Goal: Transaction & Acquisition: Book appointment/travel/reservation

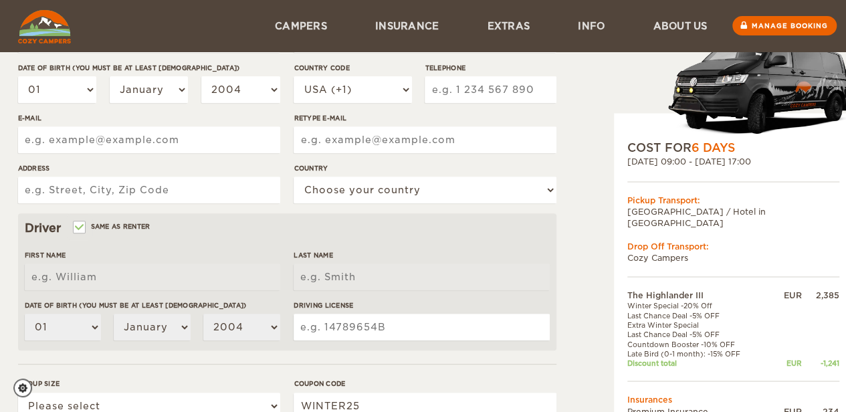
scroll to position [110, 0]
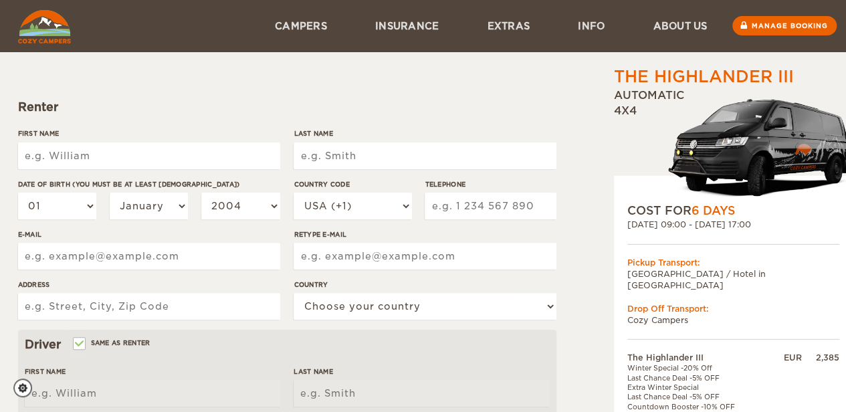
click at [85, 150] on input "First Name" at bounding box center [149, 155] width 262 height 27
type input "Arulprakash"
click at [332, 162] on input "Last Name" at bounding box center [425, 155] width 262 height 27
type input "Dhanapal"
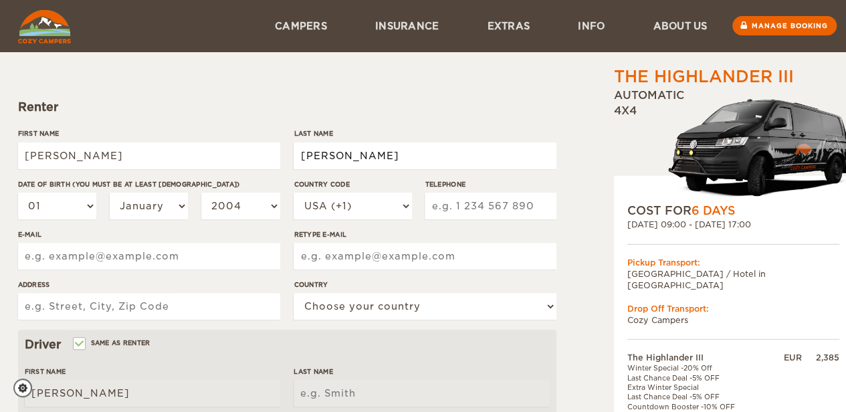
type input "Dhanapal"
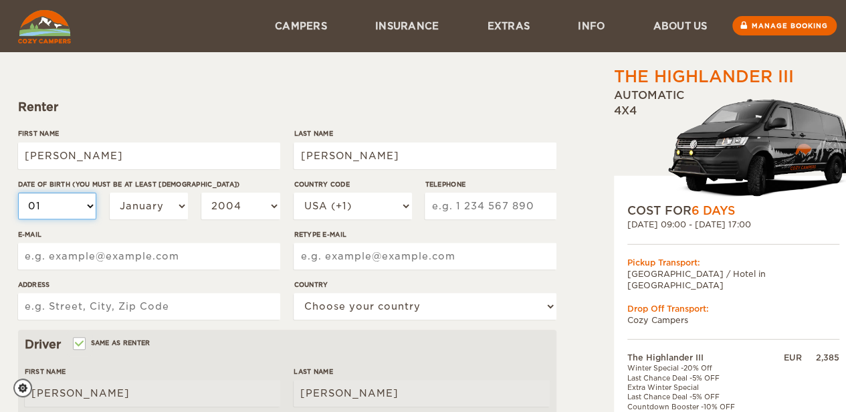
click at [82, 207] on select "01 02 03 04 05 06 07 08 09 10 11 12 13 14 15 16 17 18 19 20 21 22 23 24 25 26 2…" at bounding box center [57, 206] width 79 height 27
select select "19"
click at [18, 193] on select "01 02 03 04 05 06 07 08 09 10 11 12 13 14 15 16 17 18 19 20 21 22 23 24 25 26 2…" at bounding box center [57, 206] width 79 height 27
select select "19"
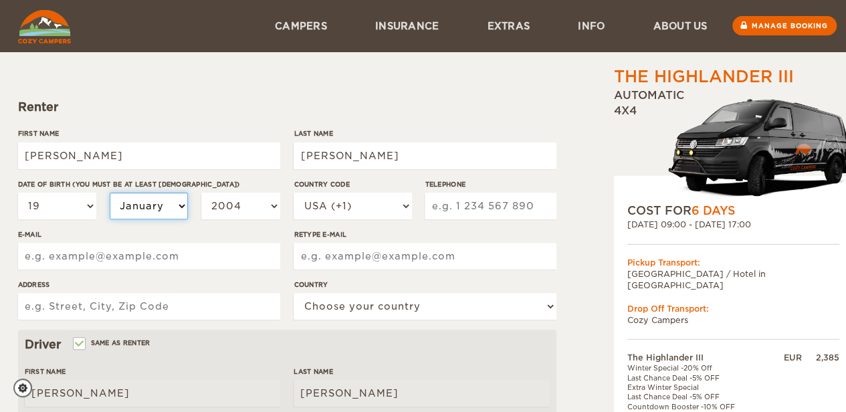
click at [143, 213] on select "January February March April May June July August September October November De…" at bounding box center [149, 206] width 79 height 27
select select "06"
click at [110, 193] on select "January February March April May June July August September October November De…" at bounding box center [149, 206] width 79 height 27
select select "06"
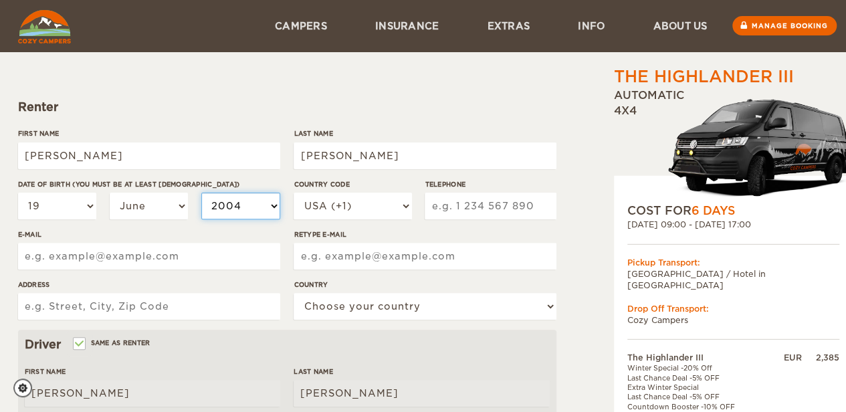
click at [237, 213] on select "2004 2003 2002 2001 2000 1999 1998 1997 1996 1995 1994 1993 1992 1991 1990 1989…" at bounding box center [240, 206] width 79 height 27
select select "1992"
click at [201, 193] on select "2004 2003 2002 2001 2000 1999 1998 1997 1996 1995 1994 1993 1992 1991 1990 1989…" at bounding box center [240, 206] width 79 height 27
select select "1992"
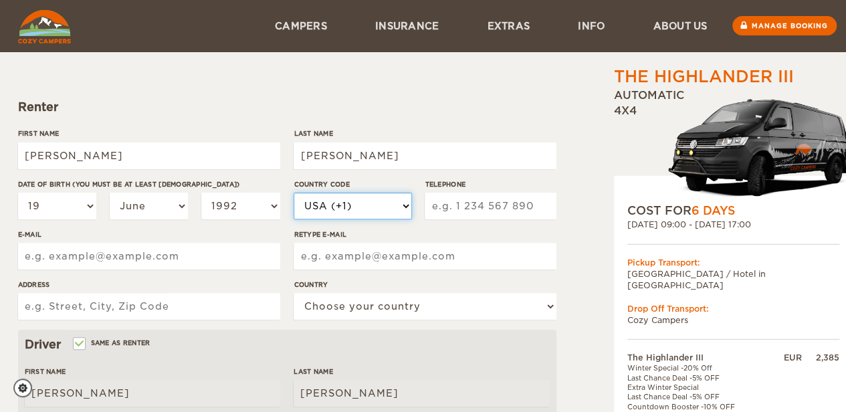
click at [350, 211] on select "USA (+1) UK (+44) Germany (+49) Algeria (+213) Andorra (+376) Angola (+244) Ang…" at bounding box center [353, 206] width 118 height 27
click at [365, 208] on select "USA (+1) UK (+44) Germany (+49) Algeria (+213) Andorra (+376) Angola (+244) Ang…" at bounding box center [353, 206] width 118 height 27
select select "31"
click at [294, 193] on select "USA (+1) UK (+44) Germany (+49) Algeria (+213) Andorra (+376) Angola (+244) Ang…" at bounding box center [353, 206] width 118 height 27
click at [493, 215] on input "Telephone" at bounding box center [490, 206] width 131 height 27
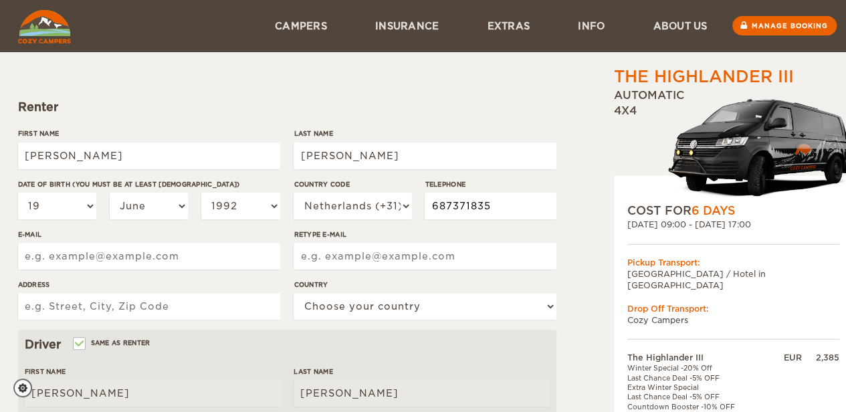
type input "687371835"
click at [441, 255] on input "Retype E-mail" at bounding box center [425, 256] width 262 height 27
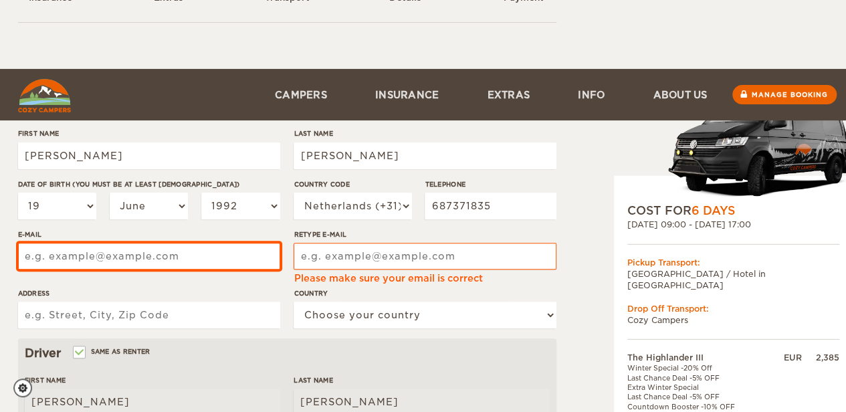
scroll to position [178, 0]
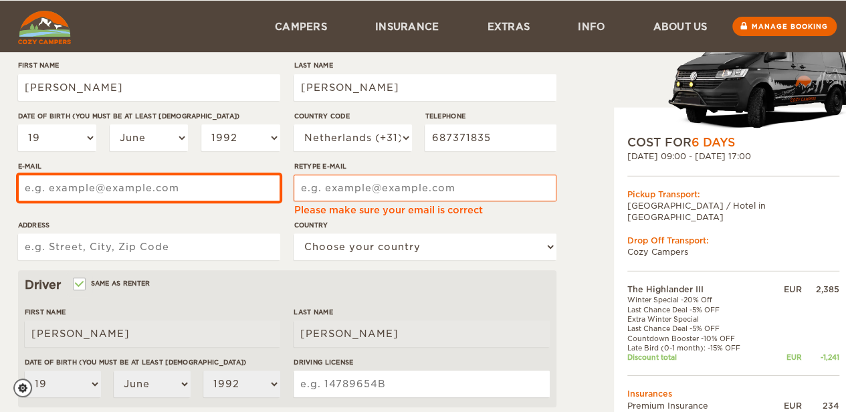
click at [208, 258] on div "First Name Arulprakash Last Name Dhanapal Date of birth (You must be at least 2…" at bounding box center [287, 165] width 538 height 210
type input "arulprakashdhanapal@ymail.com"
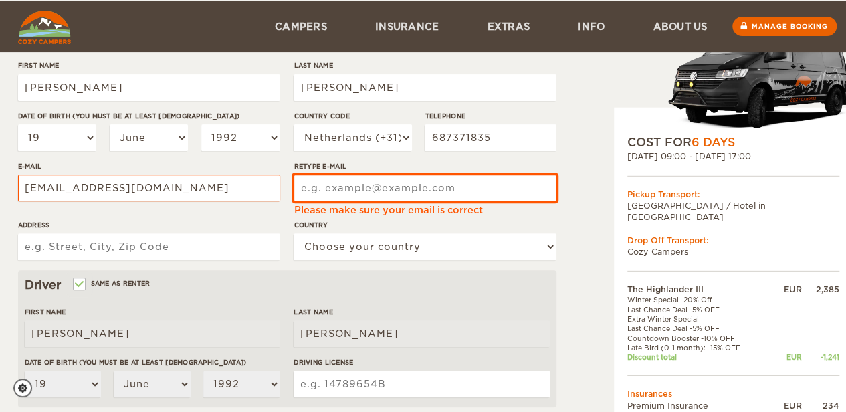
type input "arulprakashdhanapal@ymail.com"
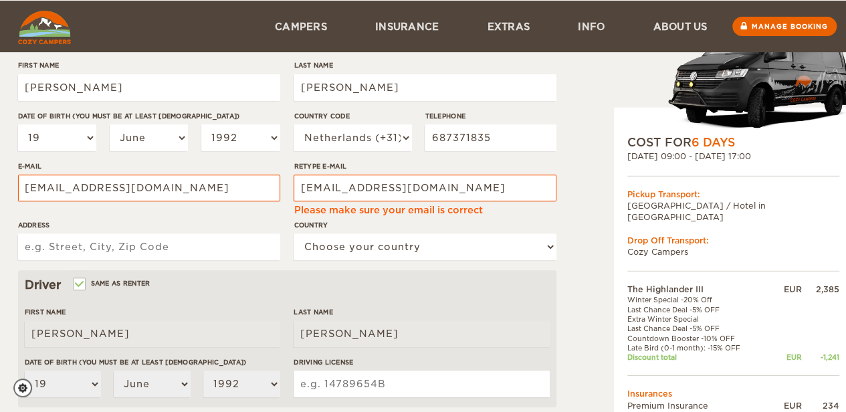
type input "28 Grasmier"
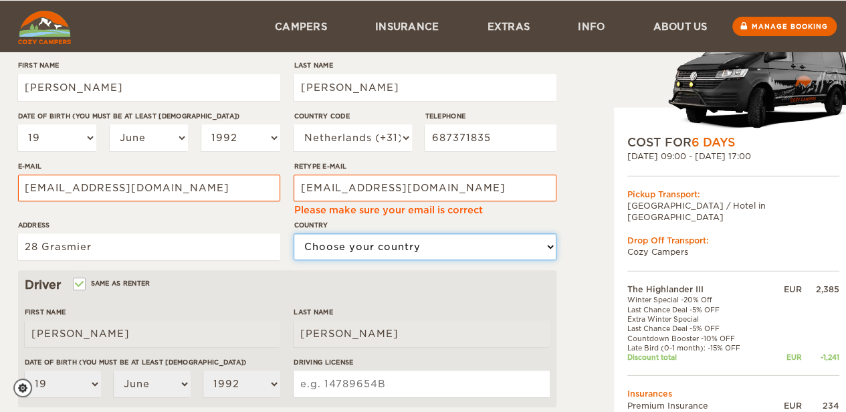
select select "145"
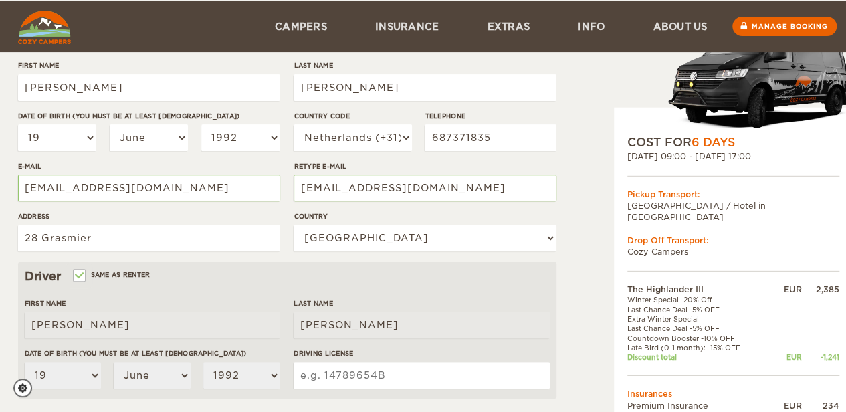
click at [378, 202] on div "Retype E-mail arulprakashdhanapal@ymail.com" at bounding box center [425, 186] width 262 height 50
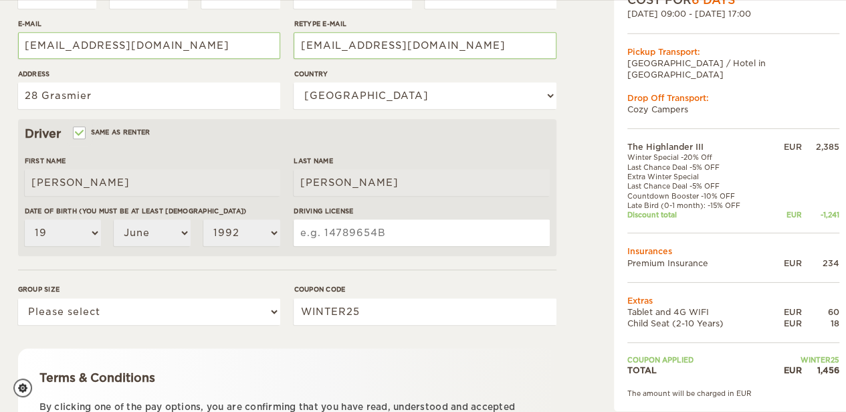
scroll to position [321, 0]
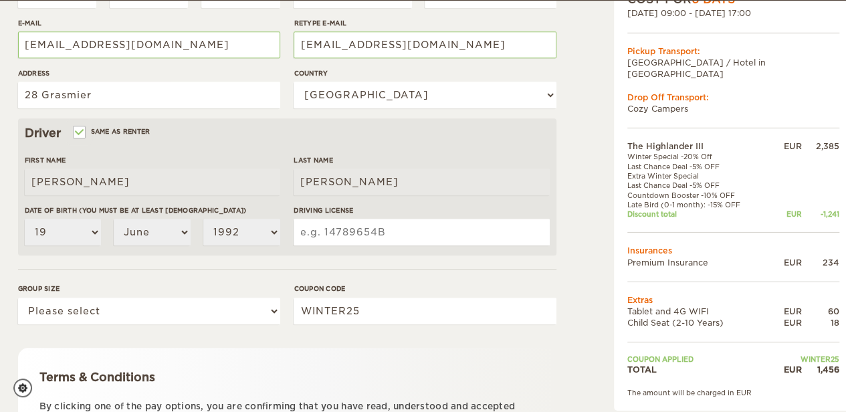
click at [393, 233] on input "Driving License" at bounding box center [421, 232] width 255 height 27
type input "5906647901"
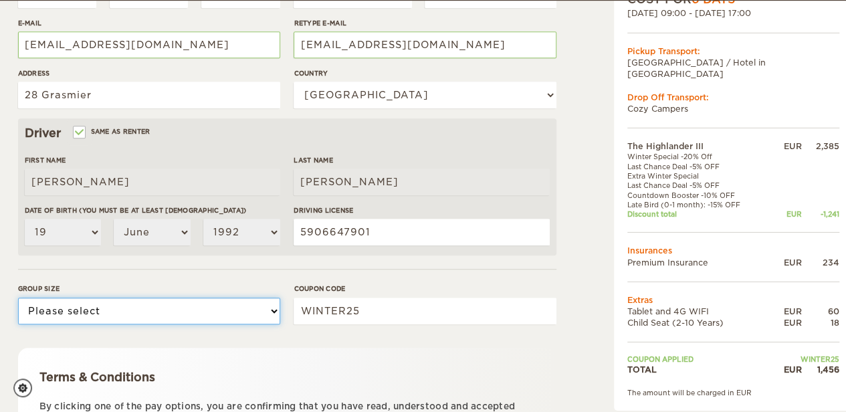
click at [234, 313] on select "Please select 1 2 3" at bounding box center [149, 311] width 262 height 27
select select "3"
click at [18, 298] on select "Please select 1 2 3" at bounding box center [149, 311] width 262 height 27
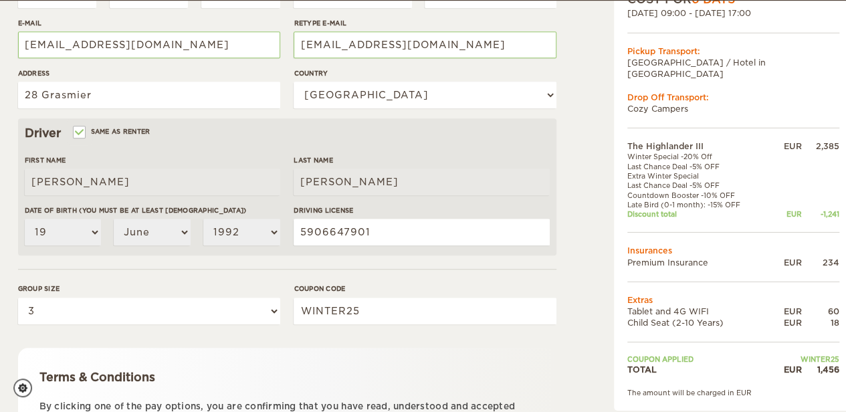
click at [399, 356] on div "Terms & Conditions By clicking one of the pay options, you are confirming that …" at bounding box center [287, 400] width 538 height 104
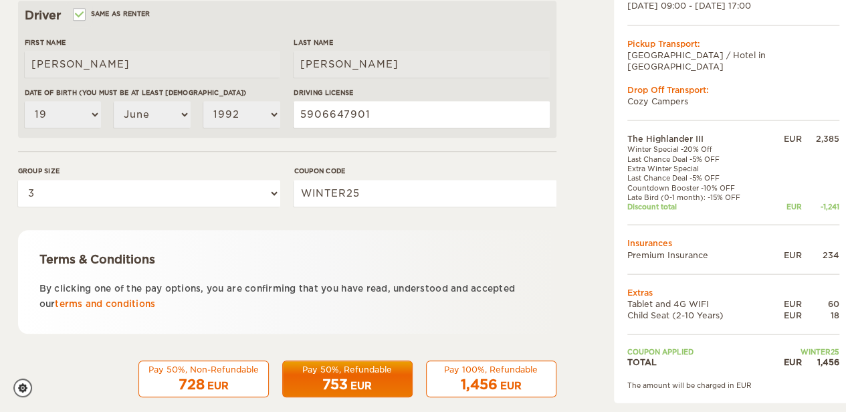
scroll to position [457, 0]
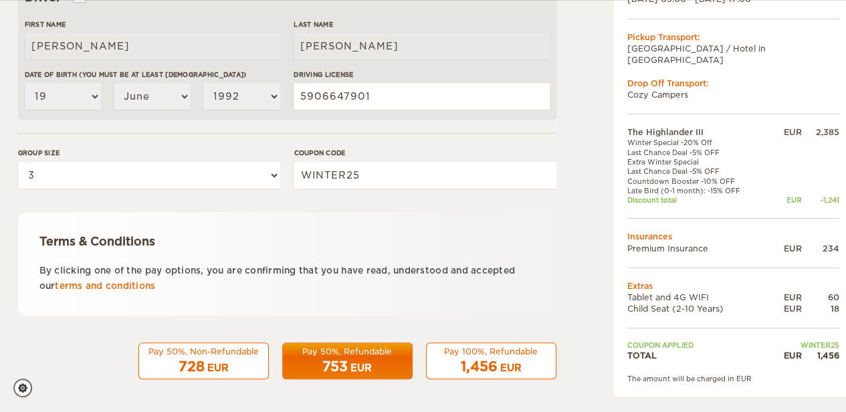
click at [474, 354] on div "Pay 100%, Refundable" at bounding box center [491, 351] width 113 height 11
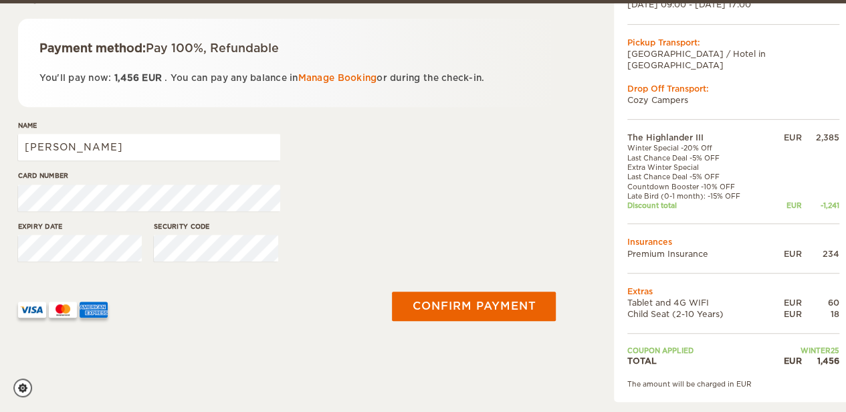
scroll to position [223, 0]
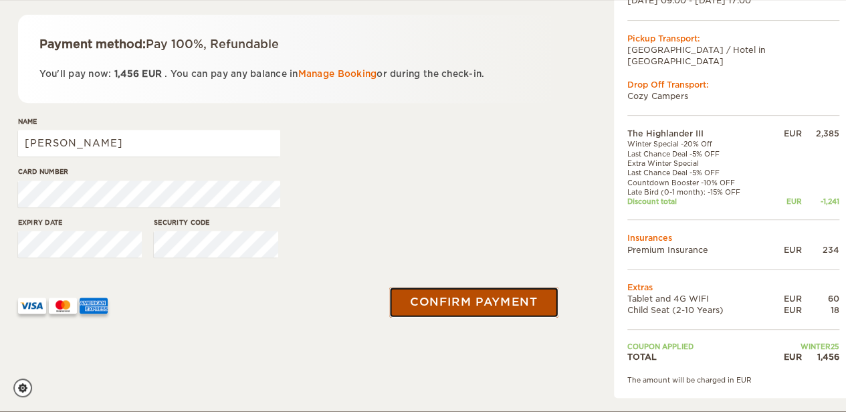
click at [447, 300] on button "Confirm payment" at bounding box center [474, 302] width 169 height 30
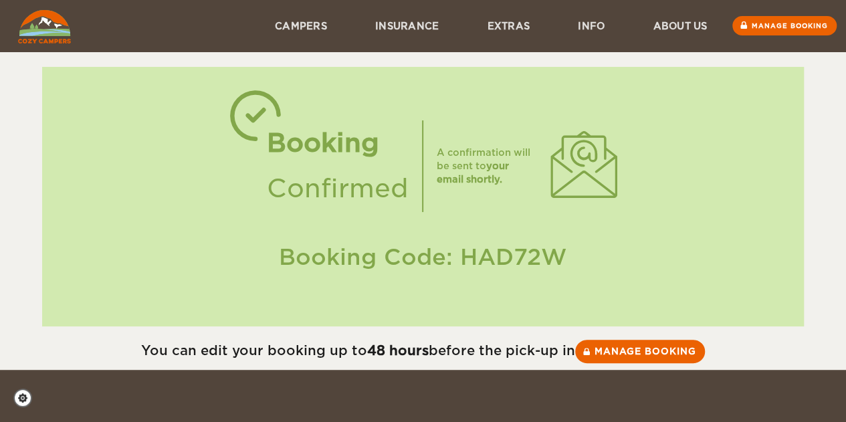
click at [506, 260] on div "Booking Code: HAD72W" at bounding box center [423, 256] width 735 height 31
copy div "HAD72W"
click at [649, 357] on link "Manage booking" at bounding box center [640, 351] width 134 height 24
